Goal: Transaction & Acquisition: Purchase product/service

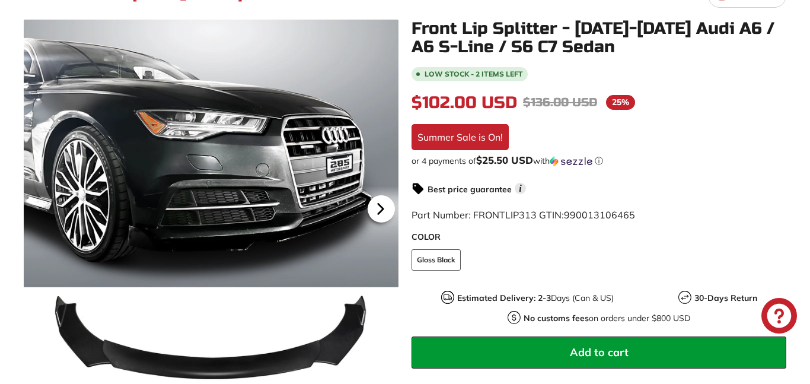
click at [382, 209] on icon at bounding box center [380, 209] width 5 height 10
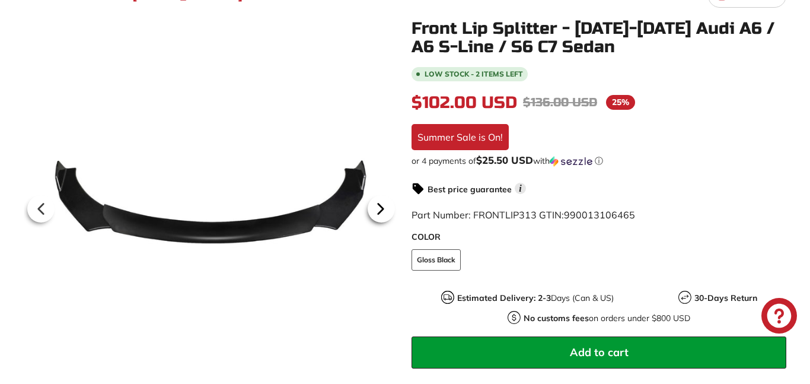
click at [378, 216] on icon at bounding box center [380, 208] width 27 height 27
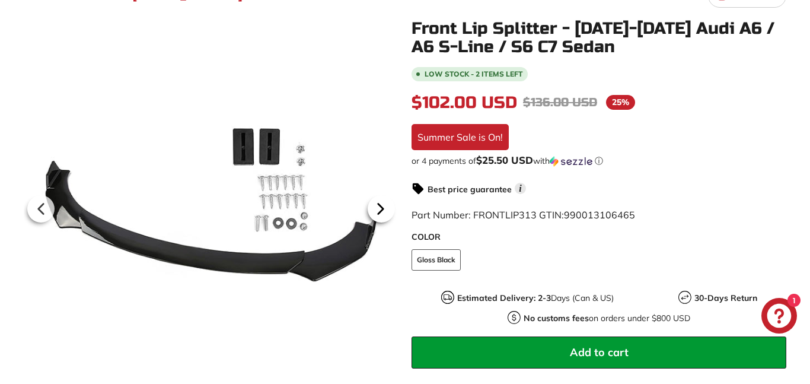
click at [383, 213] on icon at bounding box center [380, 208] width 27 height 27
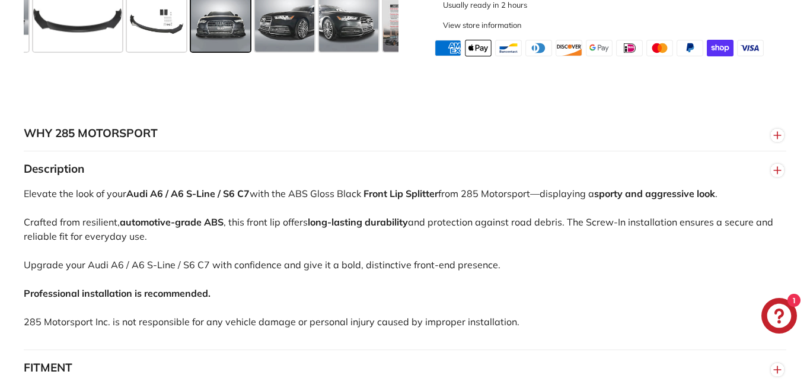
scroll to position [0, 102]
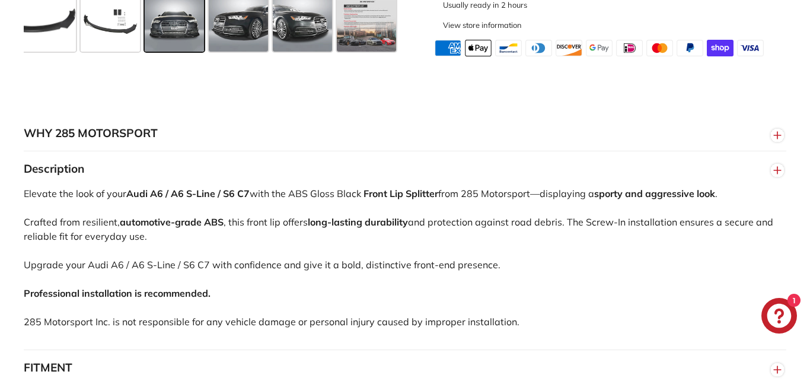
click at [251, 43] on span at bounding box center [238, 21] width 59 height 59
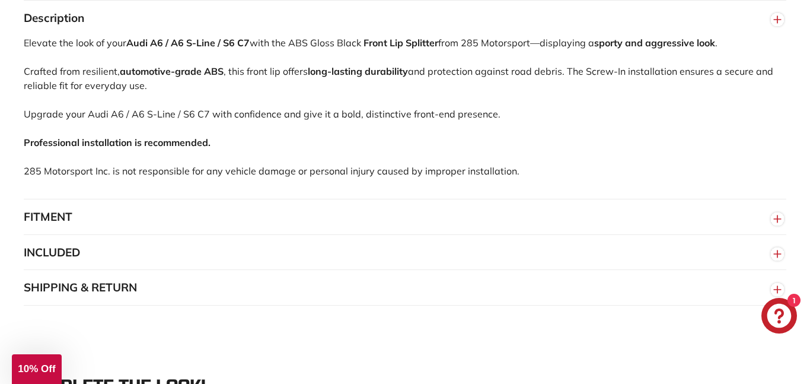
scroll to position [818, 0]
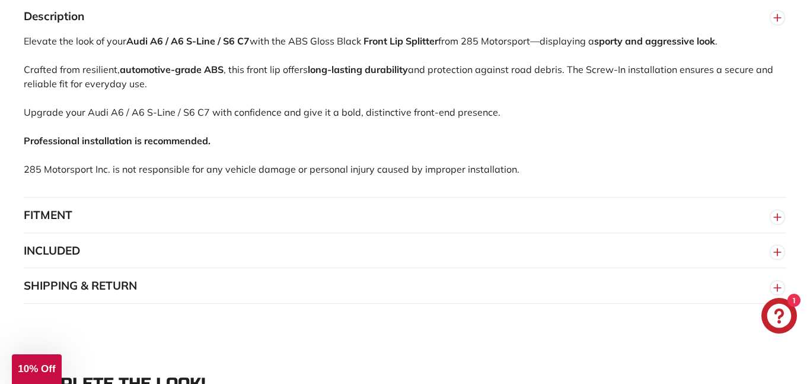
click at [52, 228] on button "FITMENT" at bounding box center [405, 215] width 762 height 36
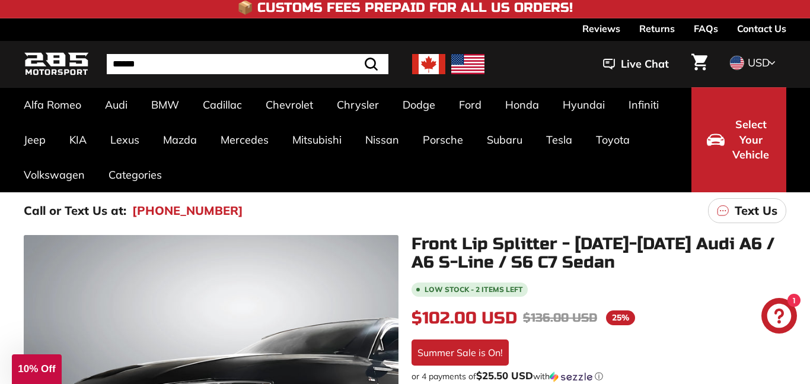
scroll to position [0, 0]
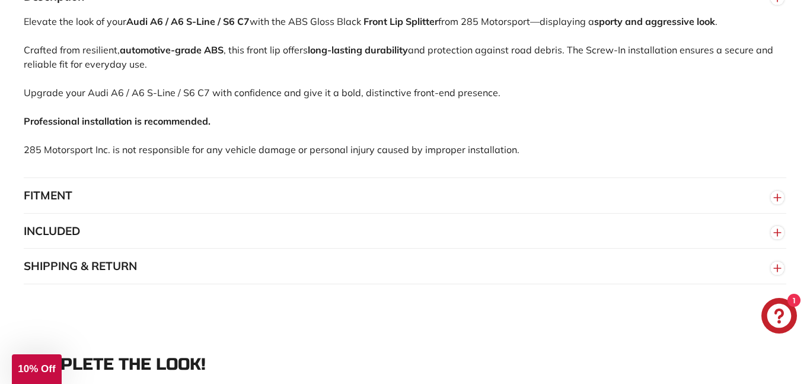
scroll to position [835, 0]
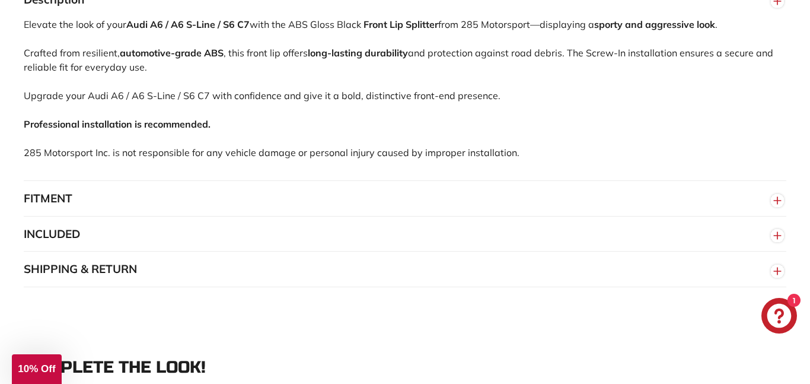
click at [699, 237] on button "INCLUDED" at bounding box center [405, 234] width 762 height 36
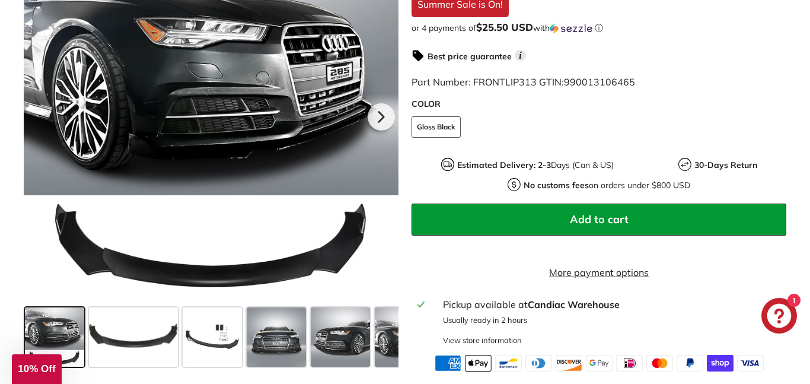
scroll to position [350, 0]
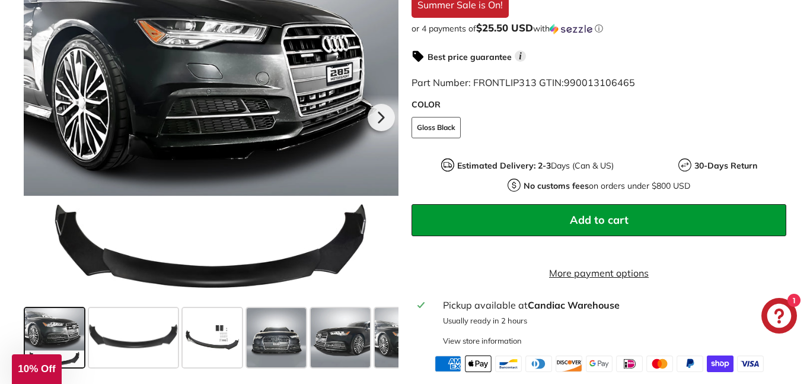
click at [277, 353] on span at bounding box center [276, 337] width 59 height 59
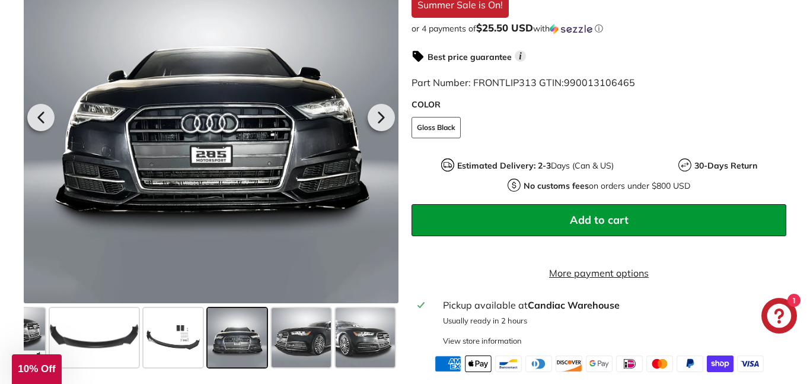
scroll to position [0, 102]
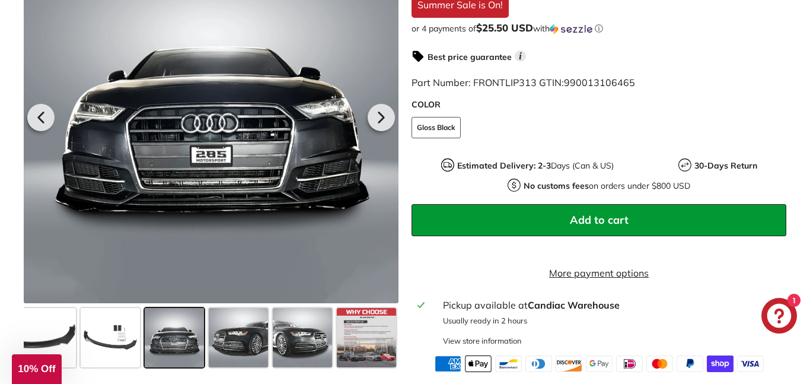
click at [307, 346] on span at bounding box center [302, 337] width 59 height 59
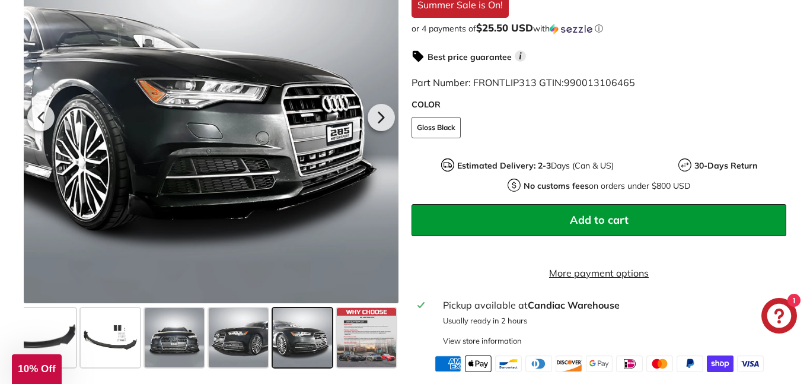
click at [372, 343] on span at bounding box center [366, 337] width 59 height 59
